Goal: Task Accomplishment & Management: Manage account settings

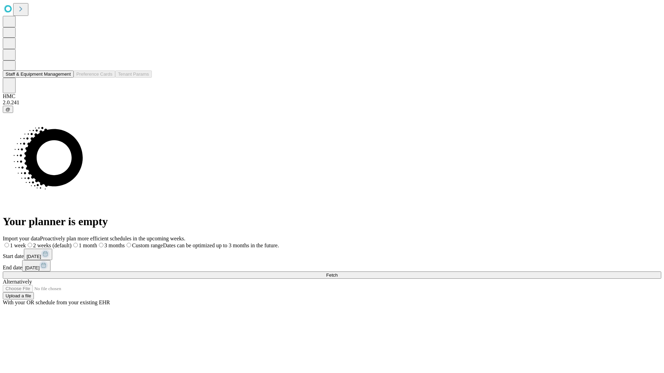
click at [65, 78] on button "Staff & Equipment Management" at bounding box center [38, 74] width 71 height 7
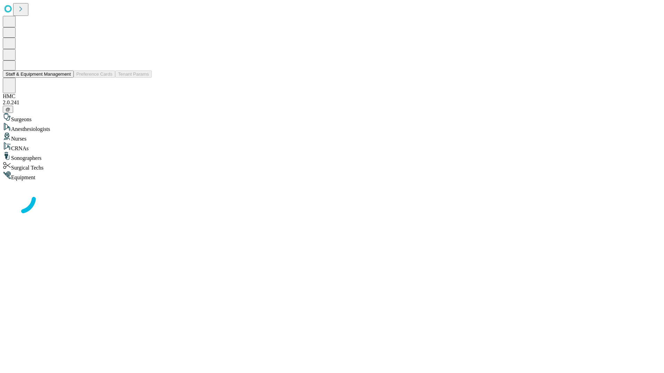
click at [66, 78] on button "Staff & Equipment Management" at bounding box center [38, 74] width 71 height 7
